Goal: Task Accomplishment & Management: Manage account settings

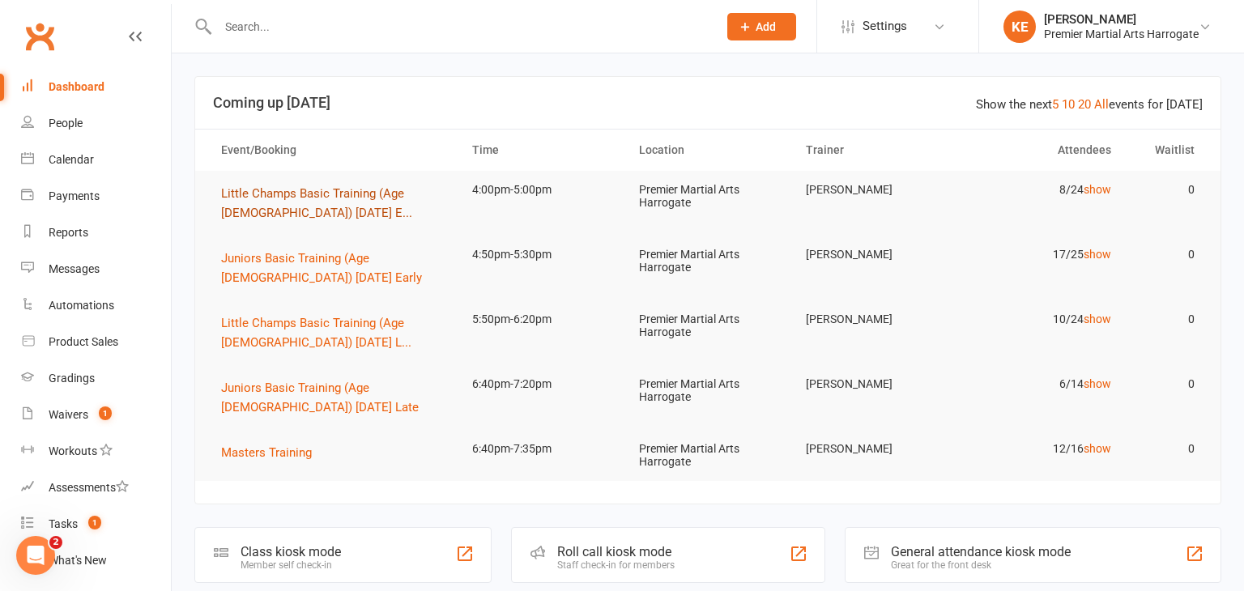
click at [296, 206] on span "Little Champs Basic Training (Age [DEMOGRAPHIC_DATA]) [DATE] E..." at bounding box center [316, 203] width 191 height 34
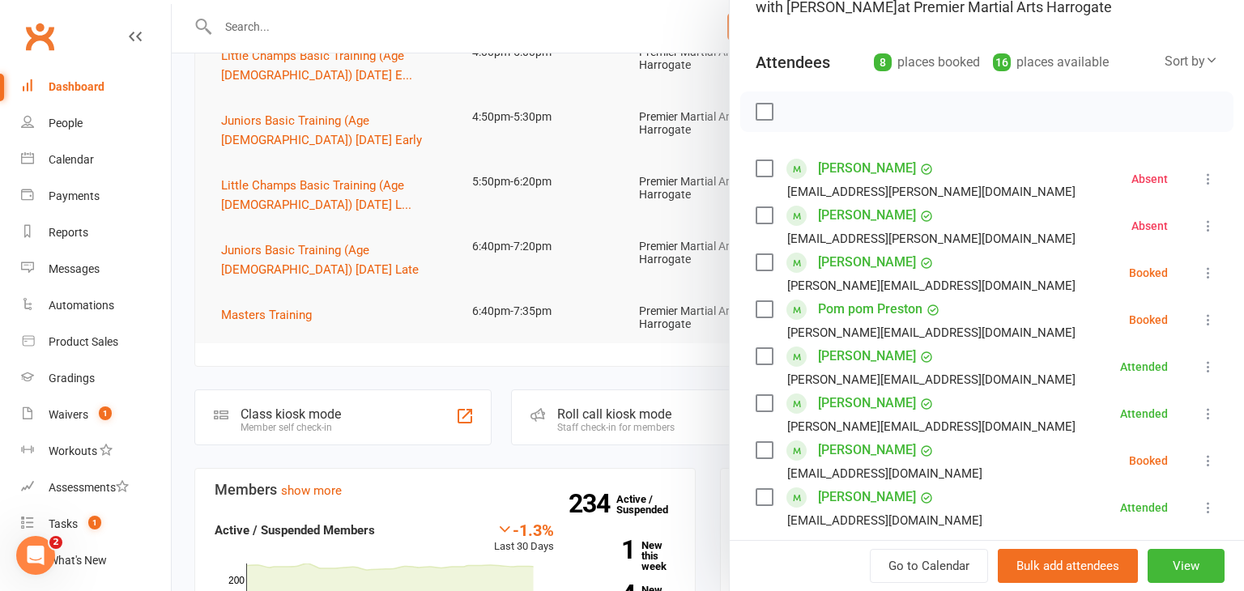
scroll to position [148, 0]
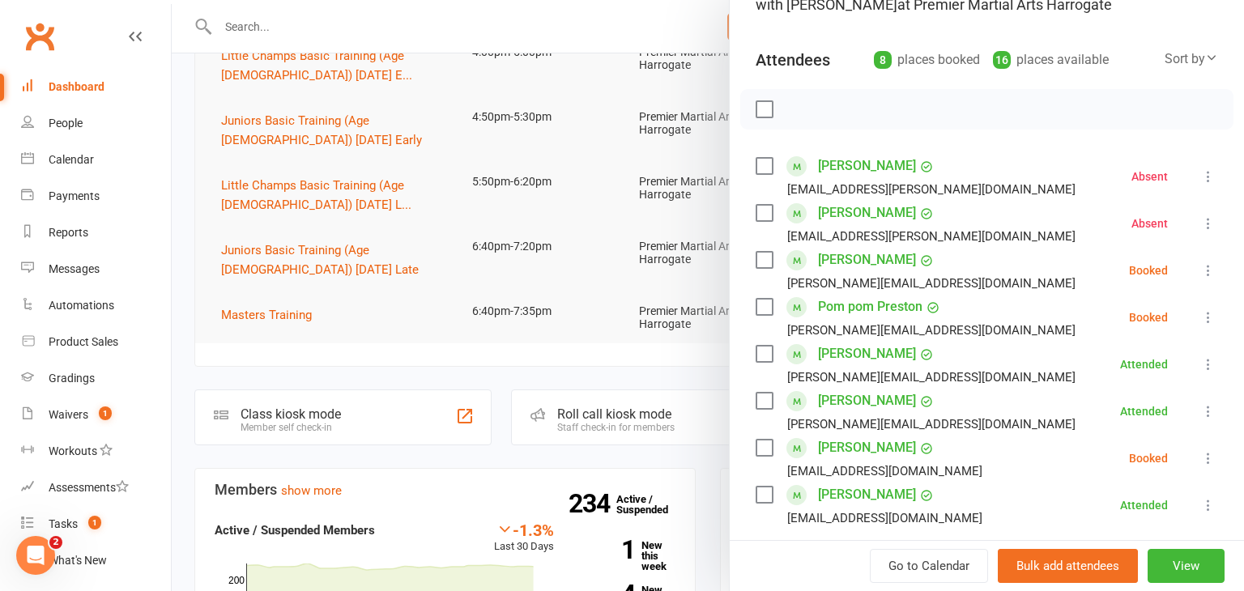
click at [1205, 273] on icon at bounding box center [1208, 270] width 16 height 16
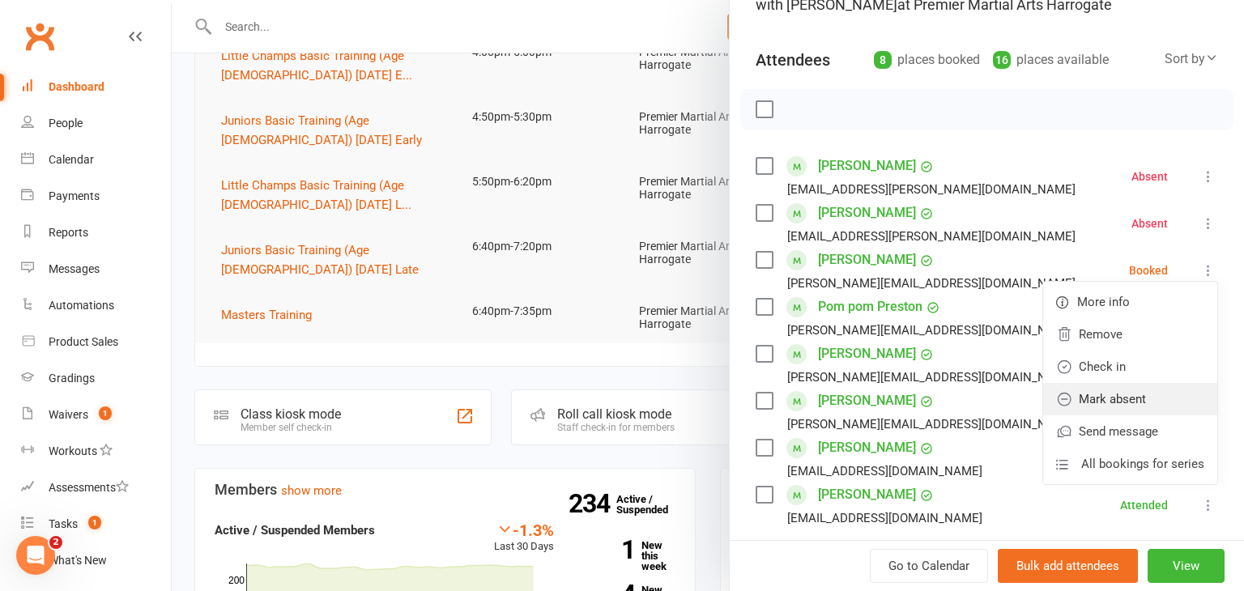
click at [1158, 386] on link "Mark absent" at bounding box center [1130, 399] width 174 height 32
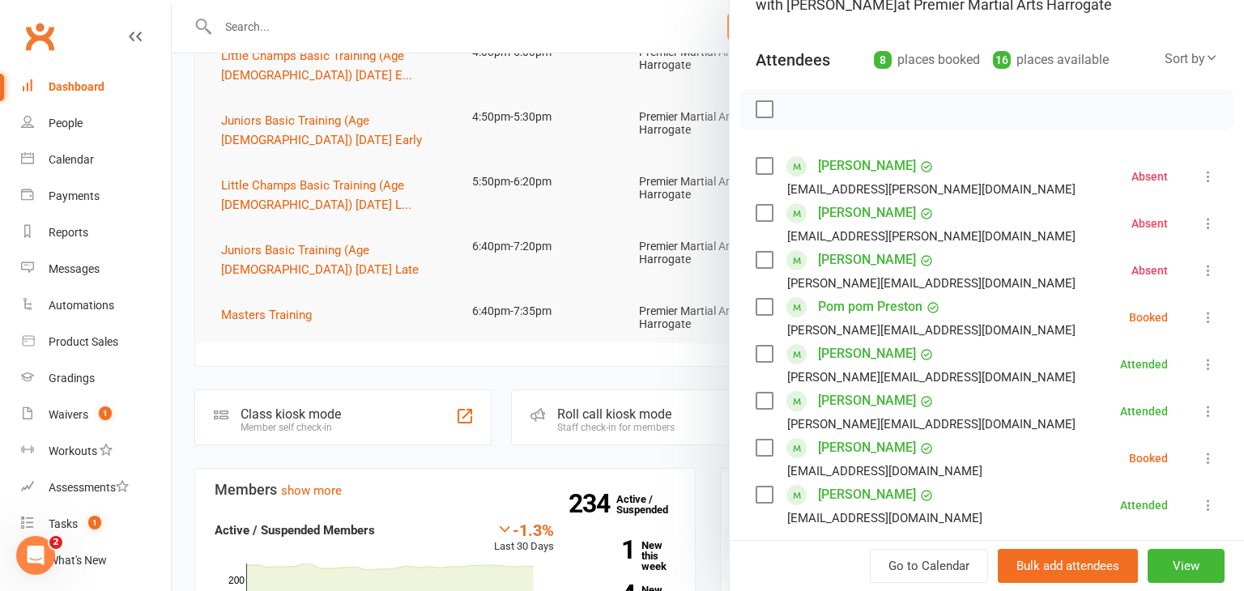
click at [1208, 317] on icon at bounding box center [1208, 317] width 16 height 16
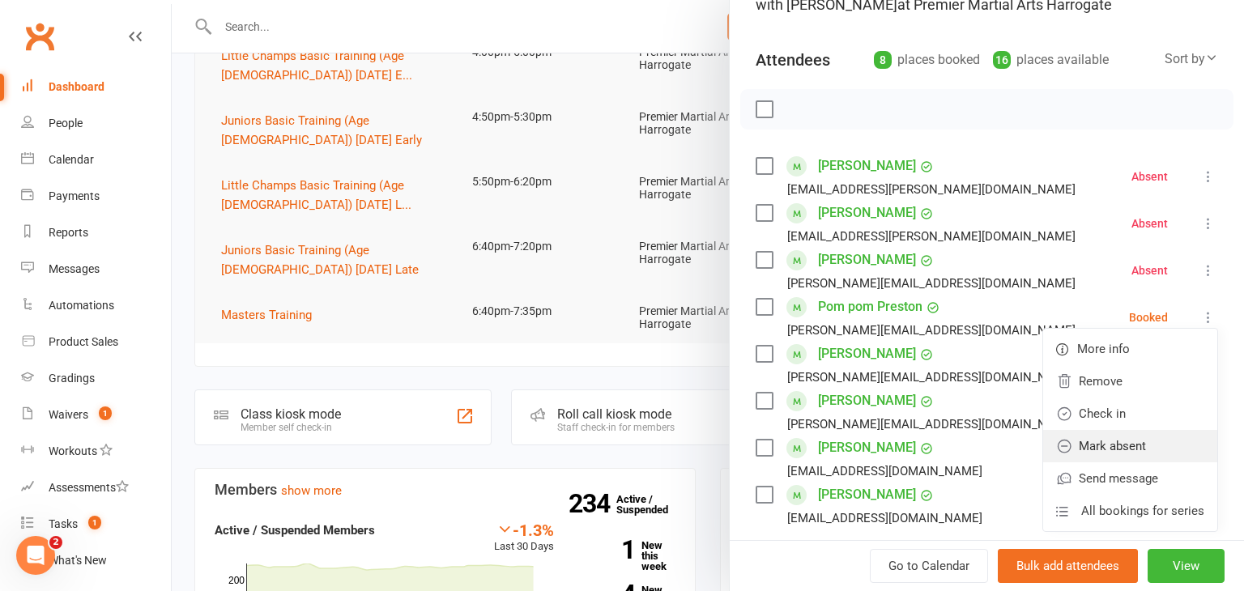
click at [1158, 436] on link "Mark absent" at bounding box center [1130, 446] width 174 height 32
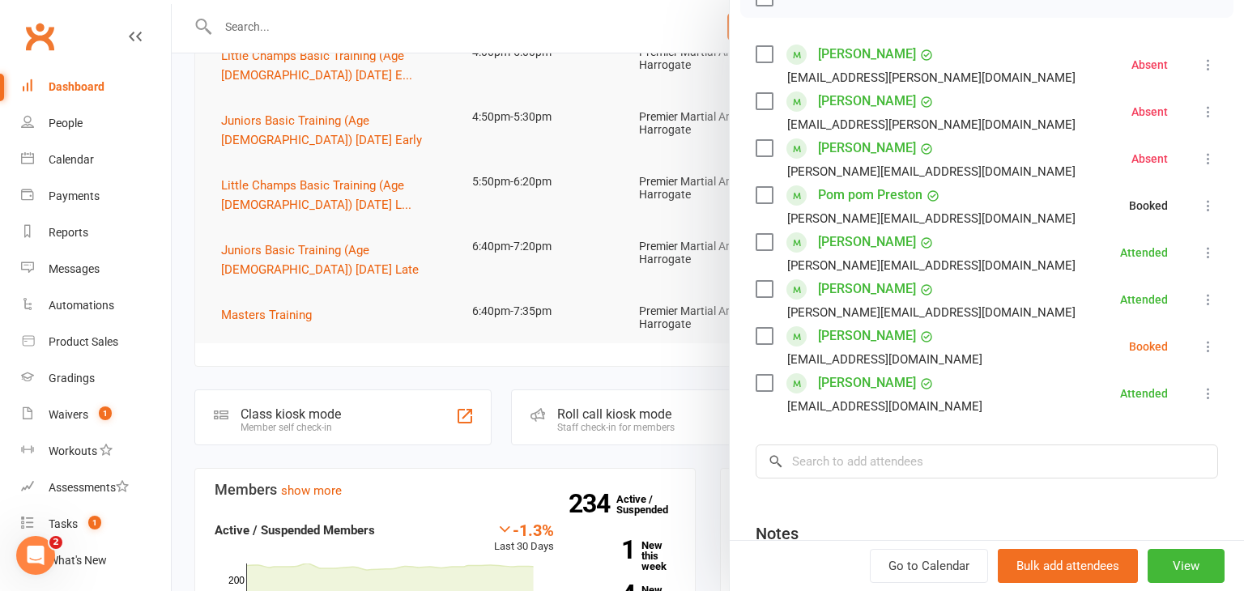
scroll to position [269, 0]
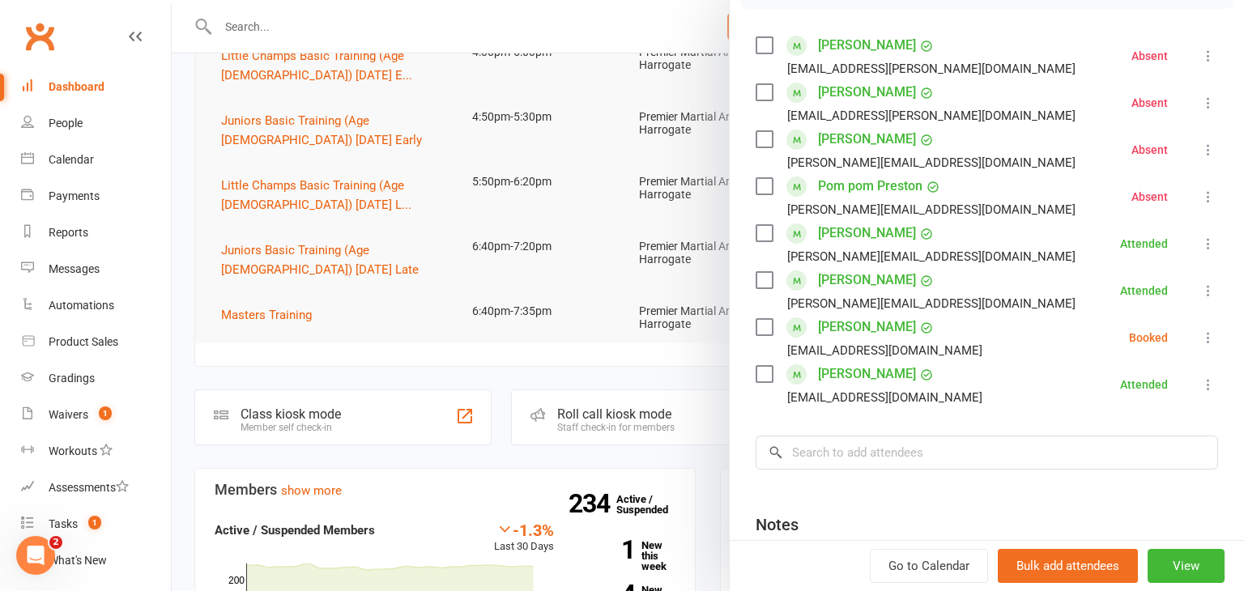
click at [1207, 336] on icon at bounding box center [1208, 338] width 16 height 16
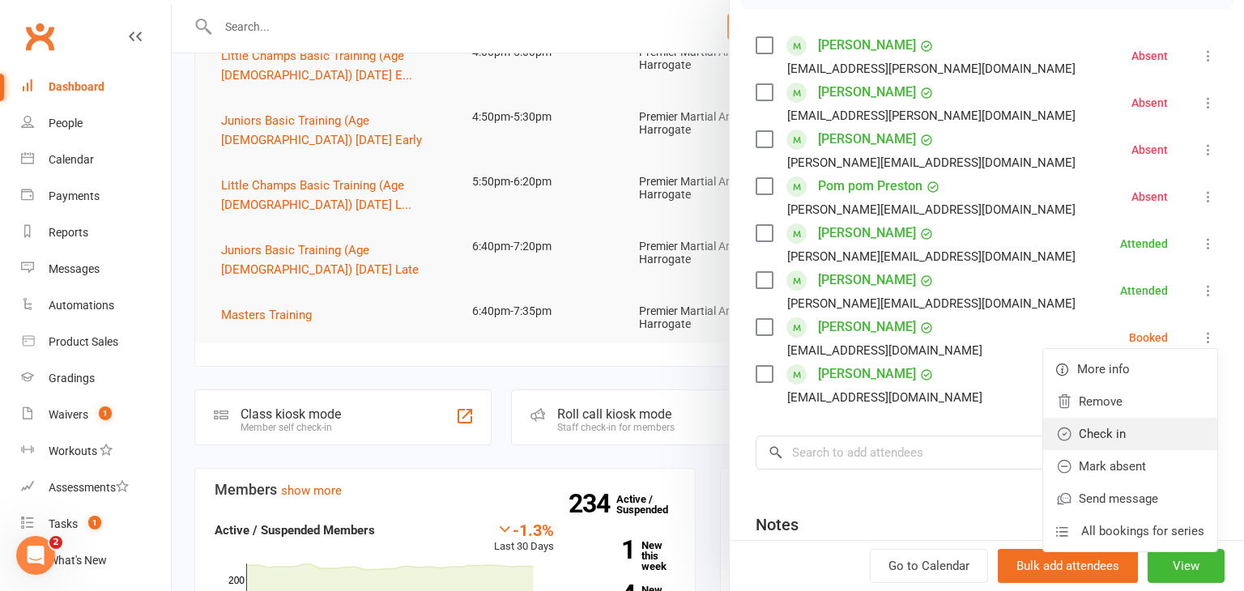
click at [1140, 438] on link "Check in" at bounding box center [1130, 434] width 174 height 32
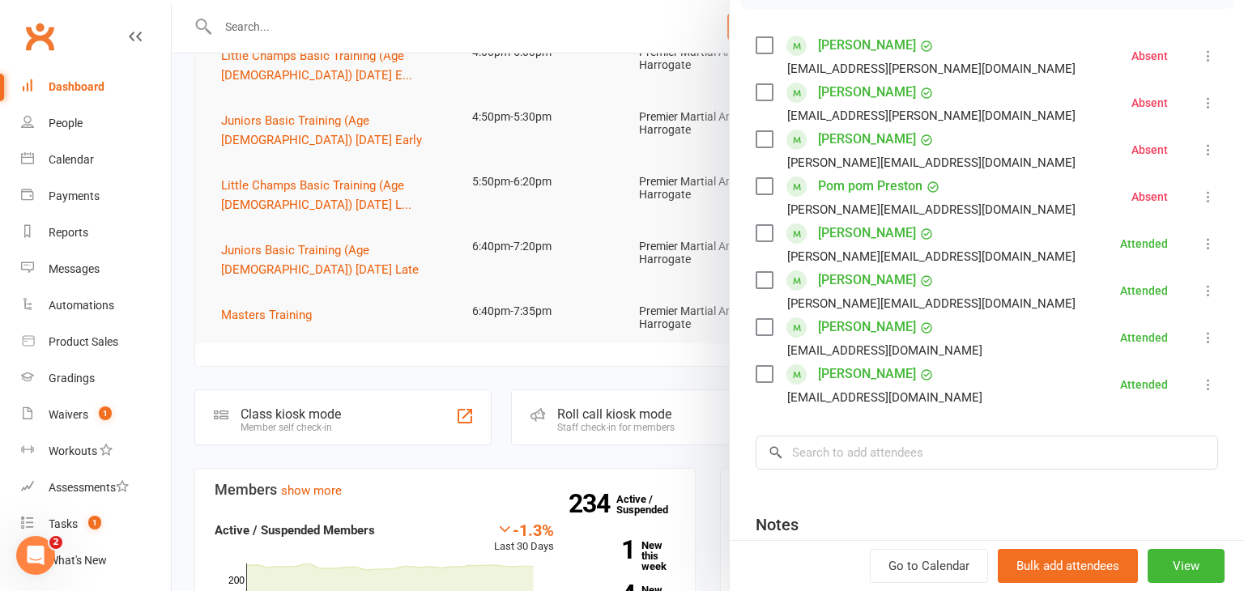
click at [331, 374] on div at bounding box center [708, 295] width 1072 height 591
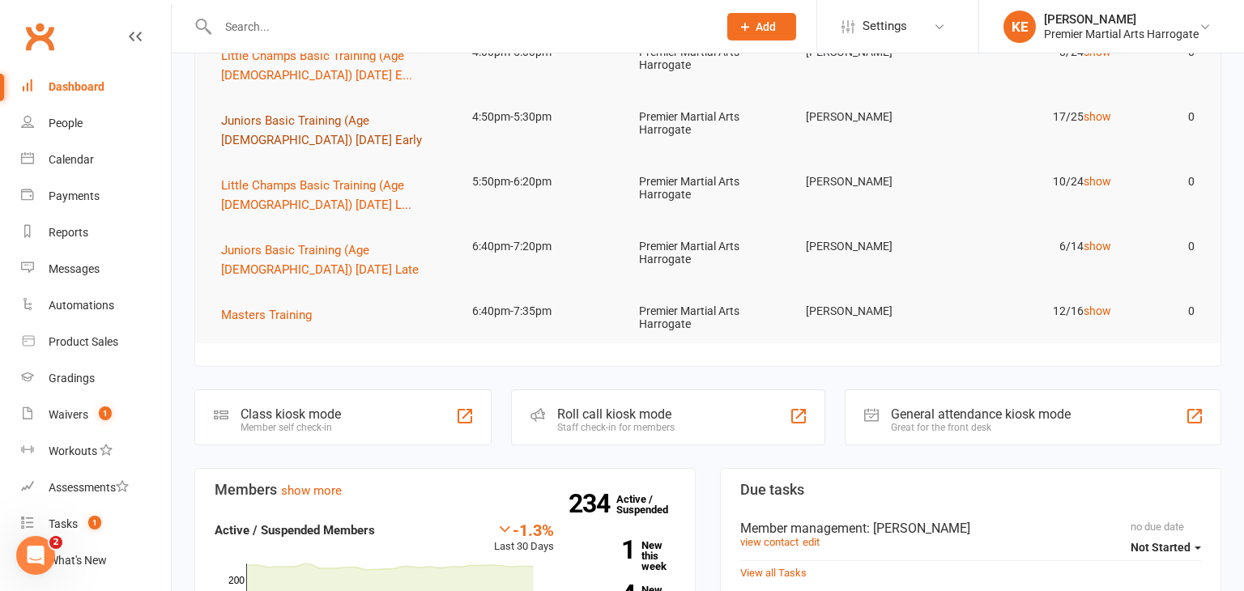
click at [271, 144] on span "Juniors Basic Training (Age [DEMOGRAPHIC_DATA]) [DATE] Early" at bounding box center [321, 130] width 201 height 34
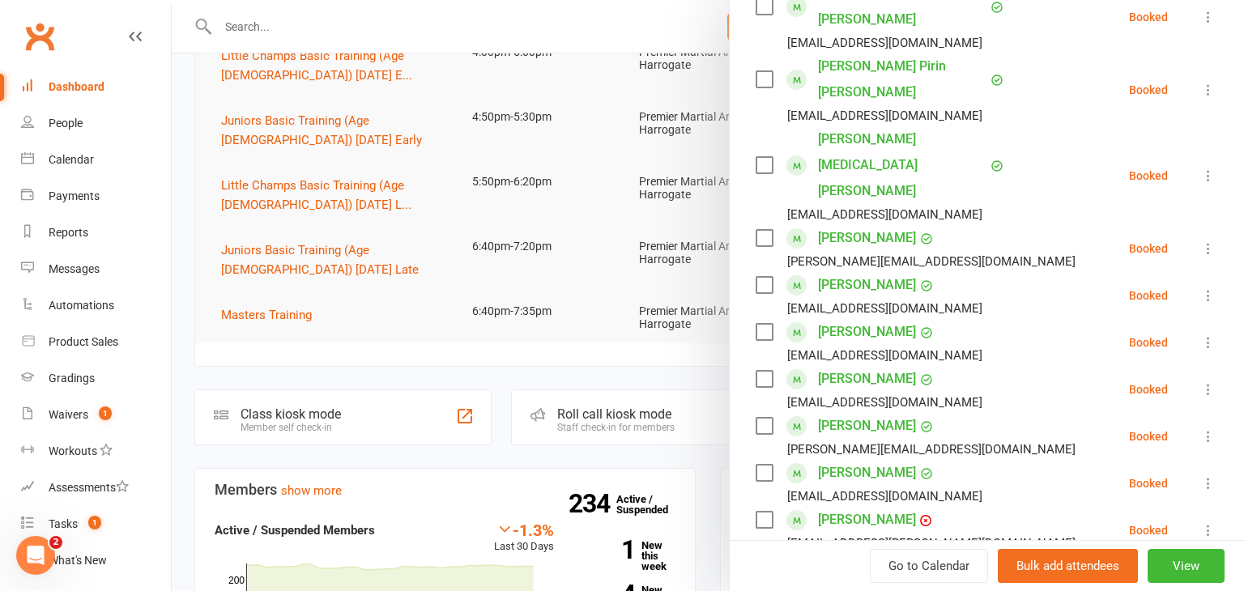
scroll to position [677, 0]
click at [1206, 474] on icon at bounding box center [1208, 482] width 16 height 16
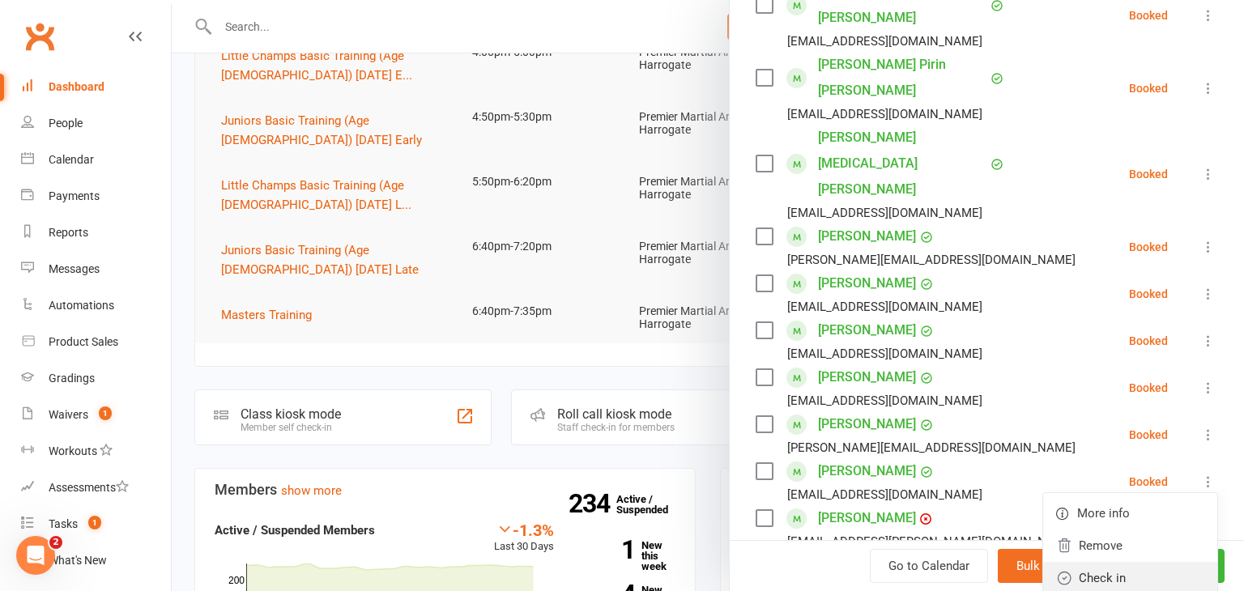
click at [1143, 562] on link "Check in" at bounding box center [1130, 578] width 174 height 32
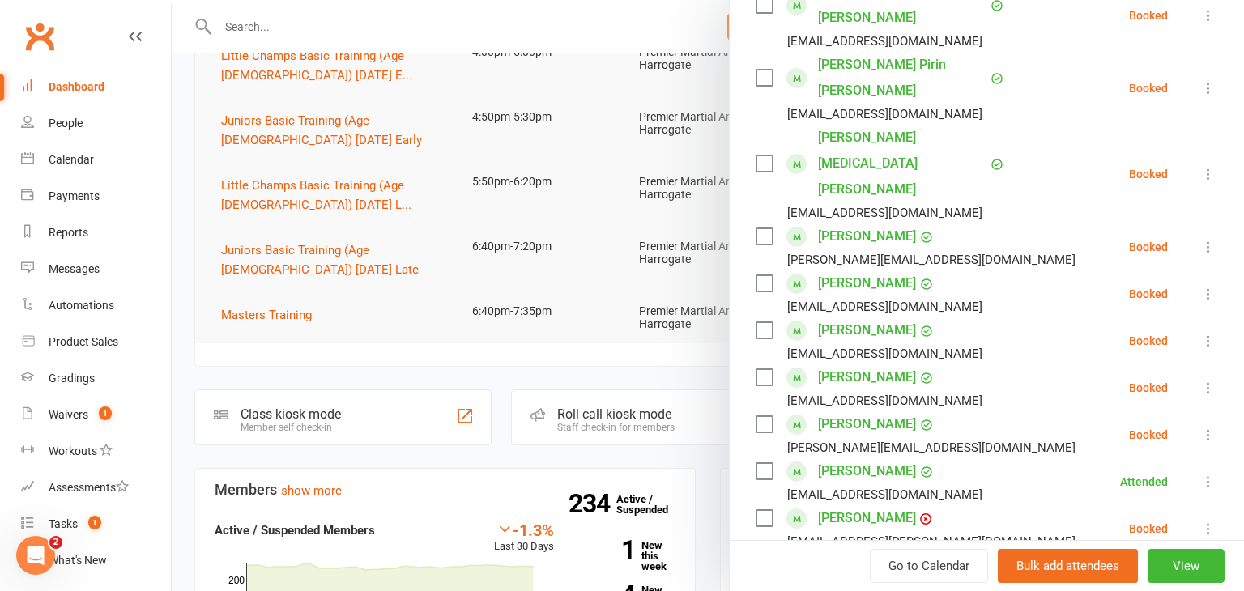
click at [184, 268] on div at bounding box center [708, 295] width 1072 height 591
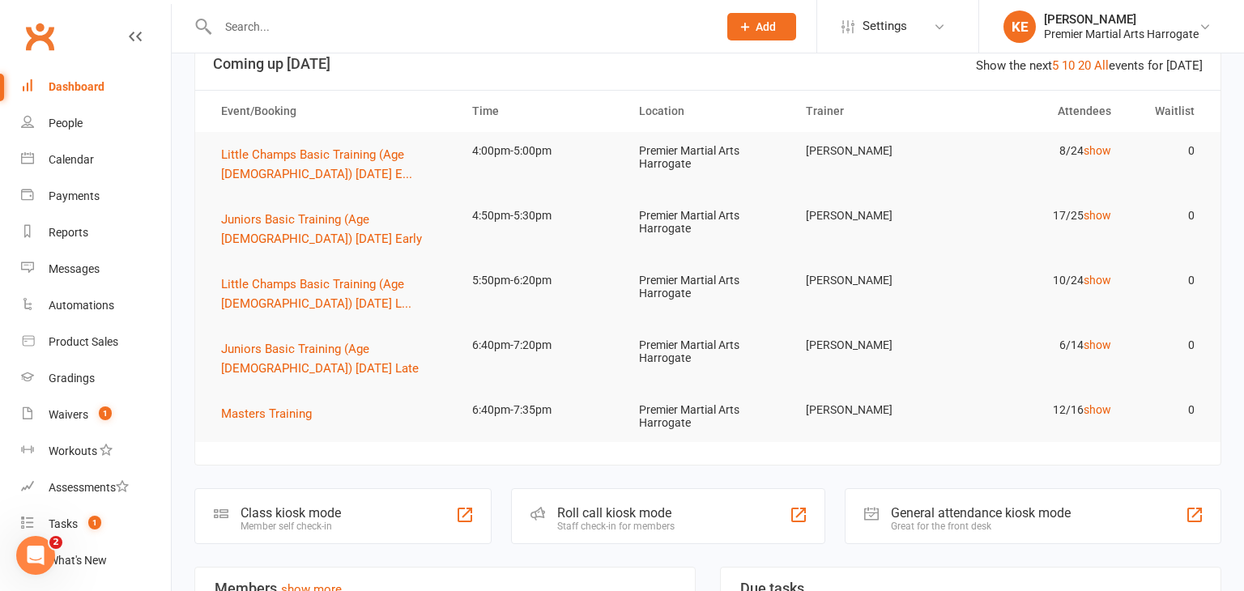
scroll to position [36, 0]
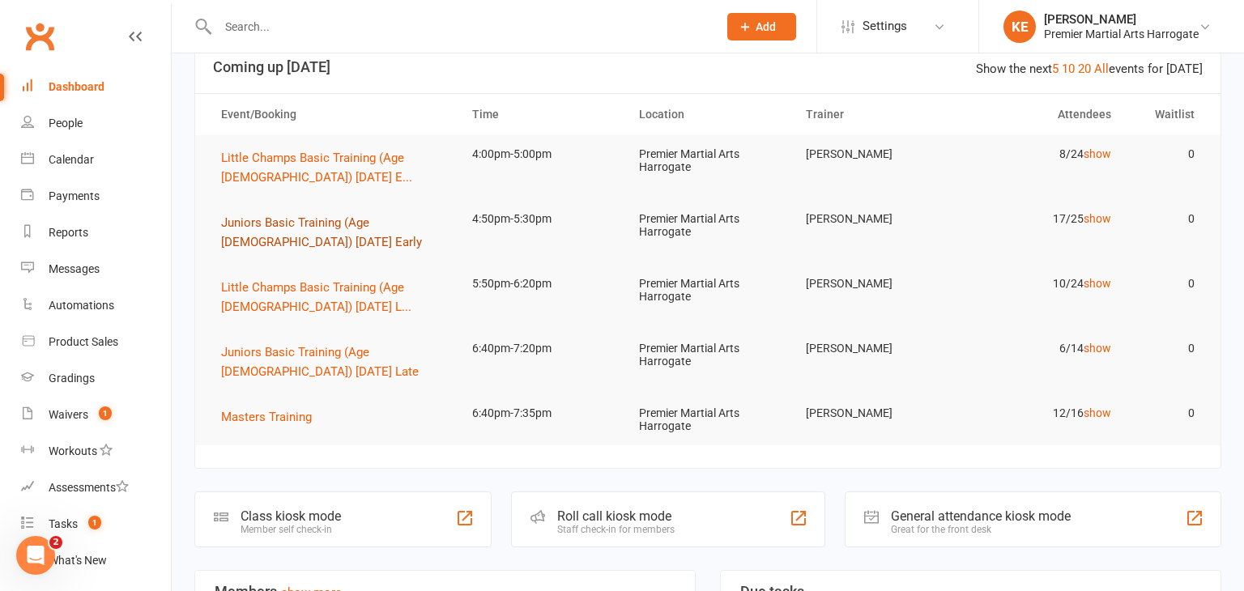
click at [314, 227] on span "Juniors Basic Training (Age [DEMOGRAPHIC_DATA]) [DATE] Early" at bounding box center [321, 232] width 201 height 34
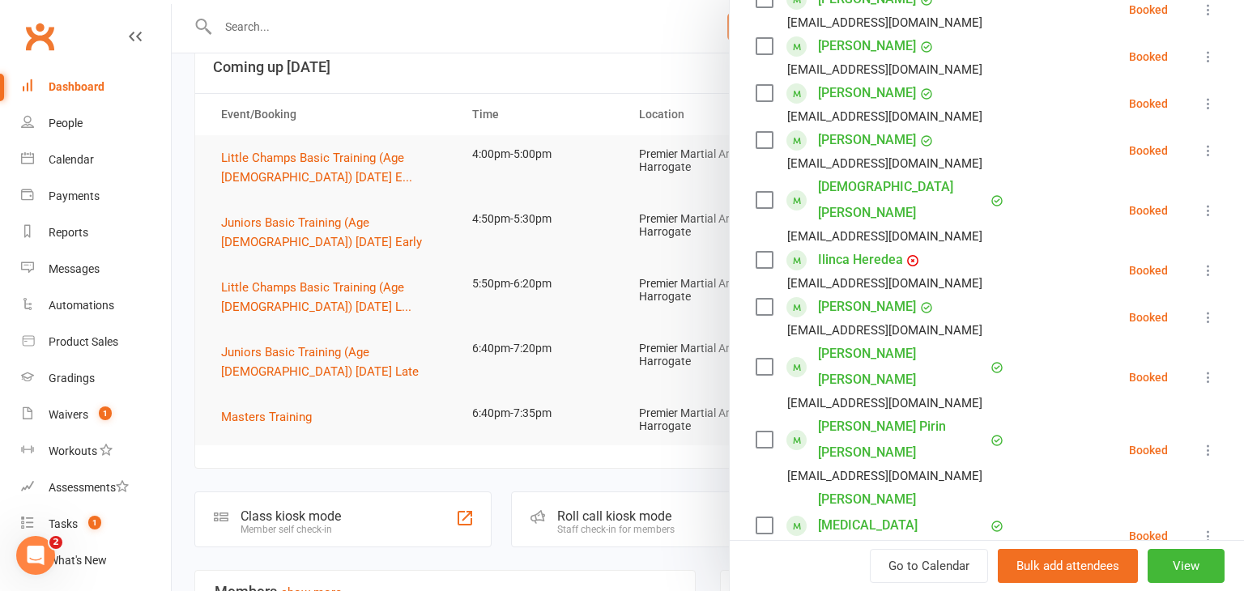
scroll to position [321, 0]
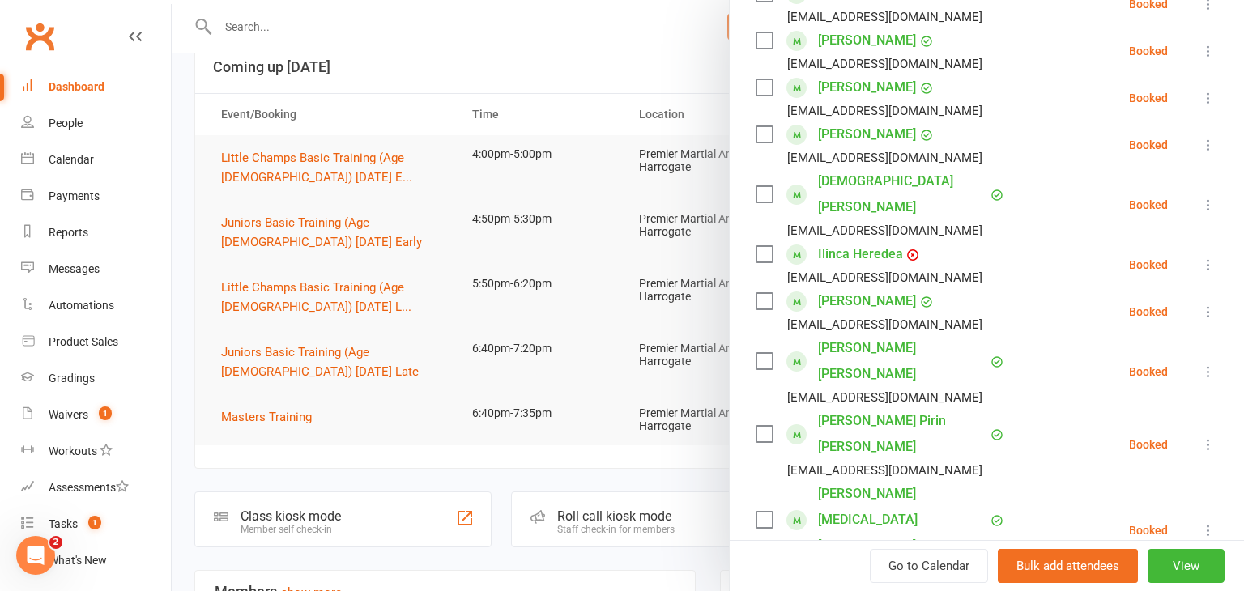
click at [255, 306] on div at bounding box center [708, 295] width 1072 height 591
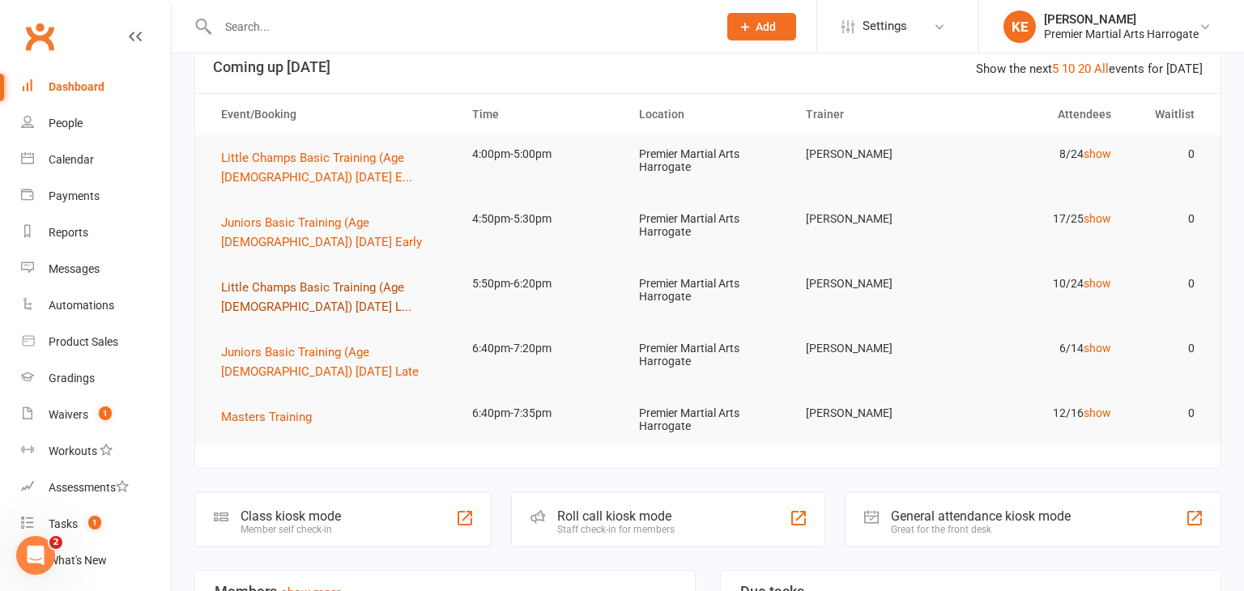
click at [255, 306] on span "Little Champs Basic Training (Age [DEMOGRAPHIC_DATA]) [DATE] L..." at bounding box center [316, 297] width 190 height 34
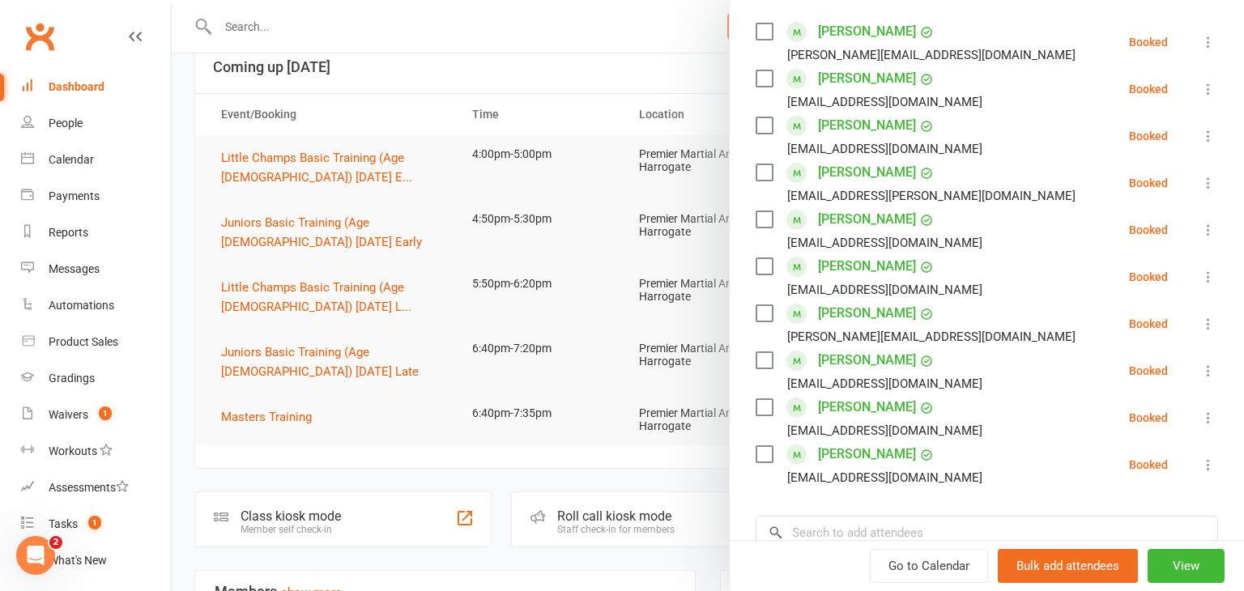
scroll to position [284, 0]
click at [177, 384] on div at bounding box center [708, 295] width 1072 height 591
